Goal: Task Accomplishment & Management: Use online tool/utility

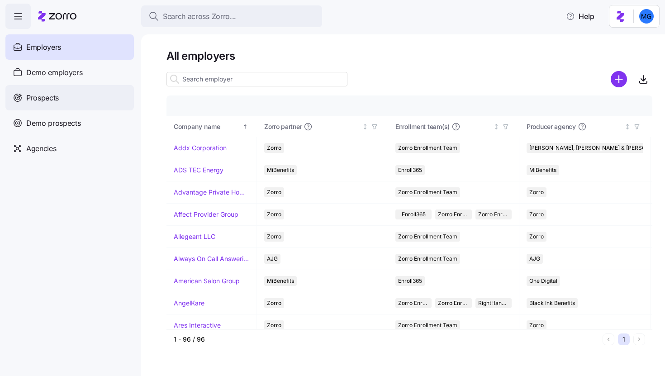
click at [95, 103] on div "Prospects" at bounding box center [69, 97] width 128 height 25
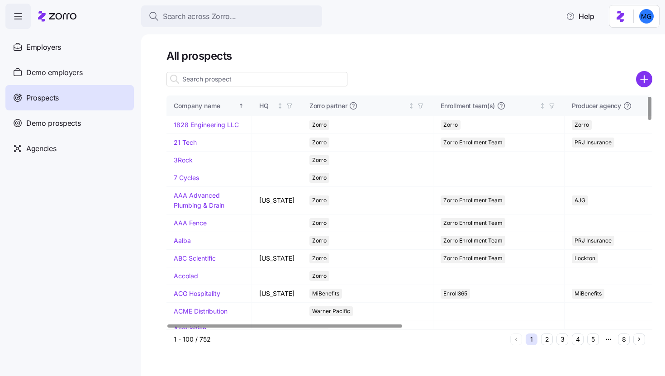
click at [280, 83] on input at bounding box center [256, 79] width 181 height 14
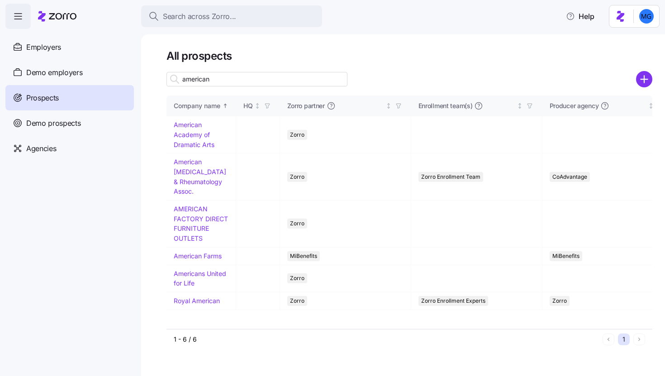
click at [266, 79] on input "american" at bounding box center [256, 79] width 181 height 14
type input "american"
click at [199, 145] on link "American Academy of Dramatic Arts" at bounding box center [194, 134] width 41 height 27
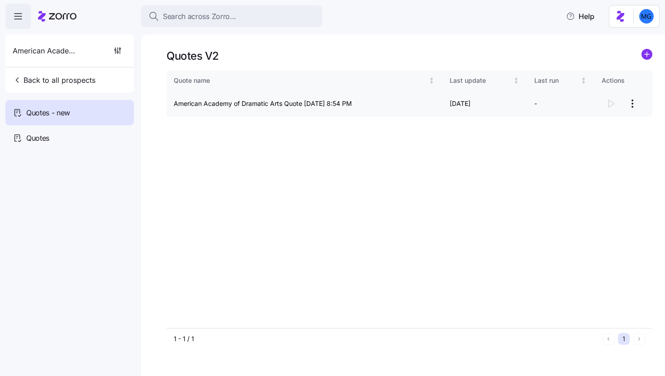
click at [630, 101] on html "Search across Zorro... Help American Academy of Dramatic Arts Back to all prosp…" at bounding box center [332, 185] width 665 height 371
click at [637, 106] on html "Search across Zorro... Help American Academy of Dramatic Arts Back to all prosp…" at bounding box center [332, 185] width 665 height 371
click at [636, 106] on html "Search across Zorro... Help American Academy of Dramatic Arts Back to all prosp…" at bounding box center [332, 185] width 665 height 371
click at [589, 131] on div "Continue setup" at bounding box center [596, 126] width 83 height 14
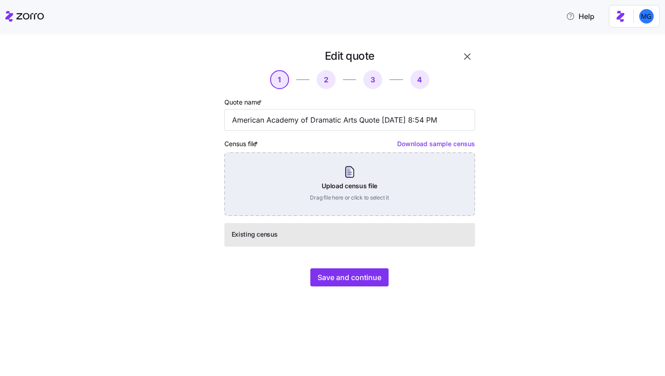
click at [352, 182] on div "Upload census file Drag file here or click to select it" at bounding box center [349, 183] width 251 height 63
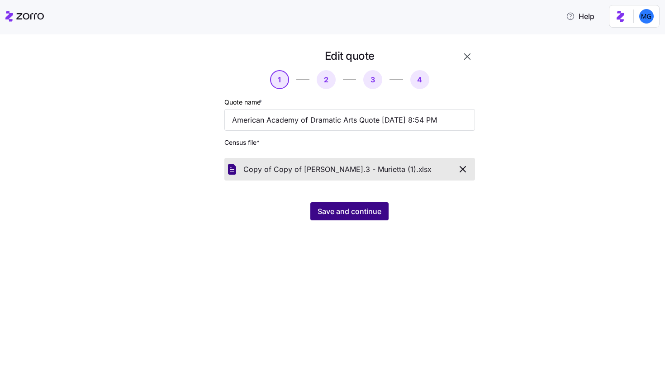
click at [343, 211] on span "Save and continue" at bounding box center [350, 211] width 64 height 11
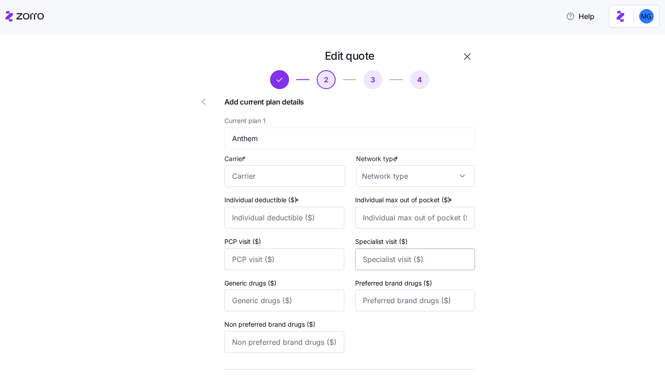
scroll to position [95, 0]
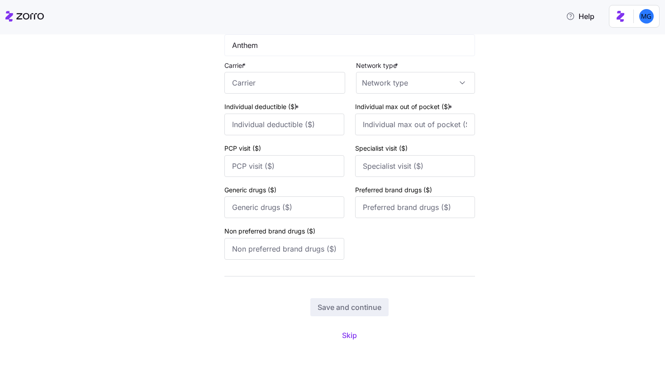
click at [345, 345] on div "Edit quote 2 3 4 Add current plan details Current plan 1 Anthem Carrier * Netwo…" at bounding box center [339, 155] width 317 height 399
click at [345, 331] on span "Skip" at bounding box center [349, 335] width 15 height 11
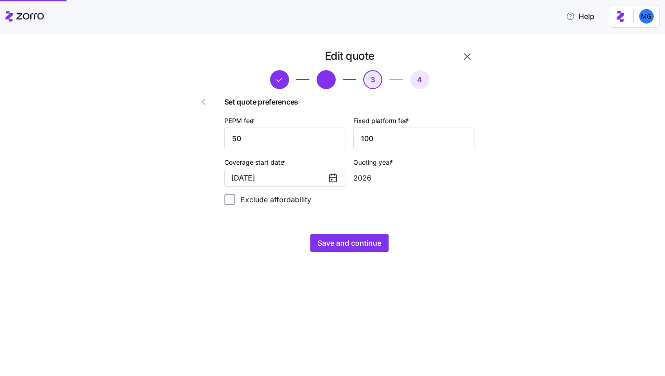
scroll to position [0, 0]
click at [360, 245] on span "Save and continue" at bounding box center [350, 243] width 64 height 11
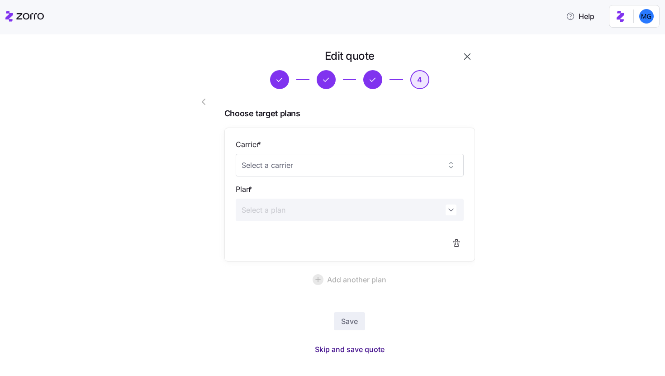
click at [372, 344] on span "Skip and save quote" at bounding box center [350, 349] width 70 height 11
